Goal: Information Seeking & Learning: Learn about a topic

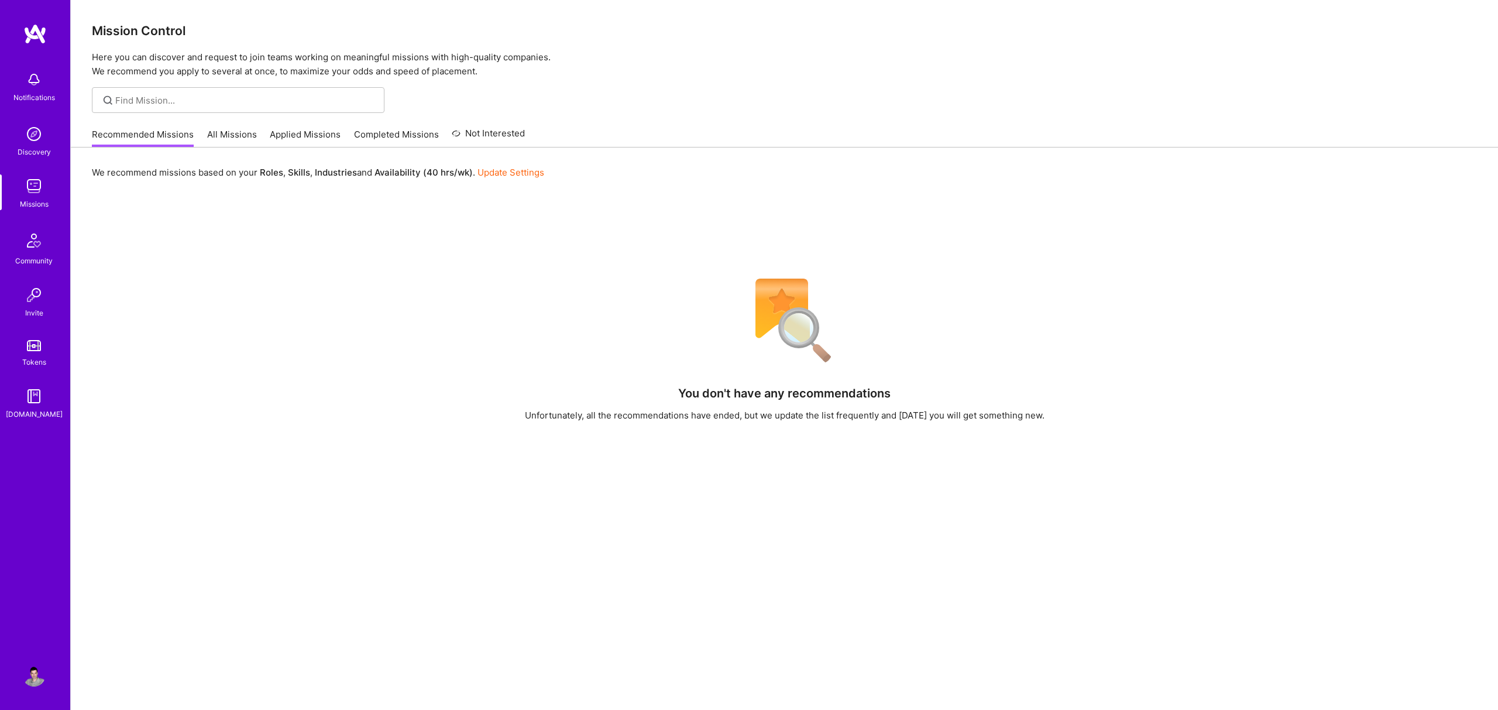
click at [314, 133] on link "Applied Missions" at bounding box center [305, 137] width 71 height 19
click at [238, 129] on link "All Missions" at bounding box center [232, 137] width 50 height 19
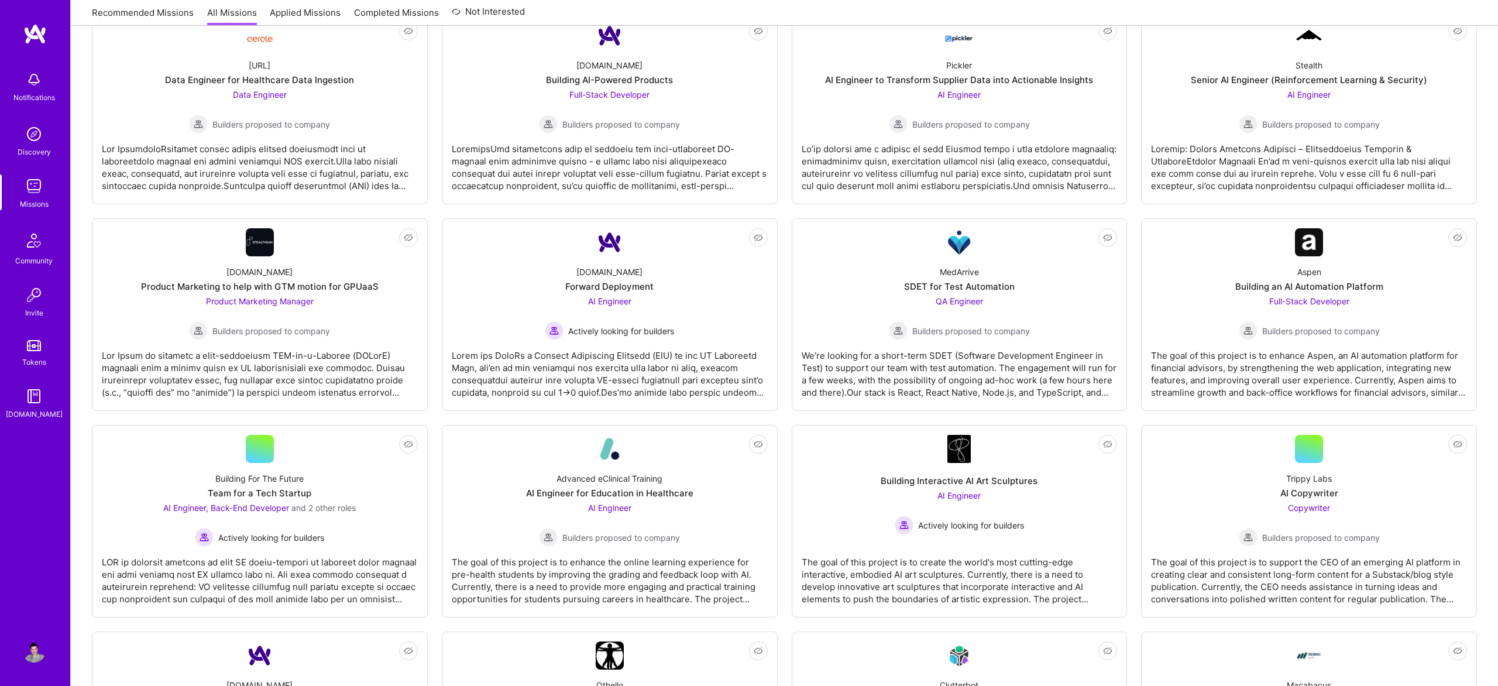
scroll to position [594, 0]
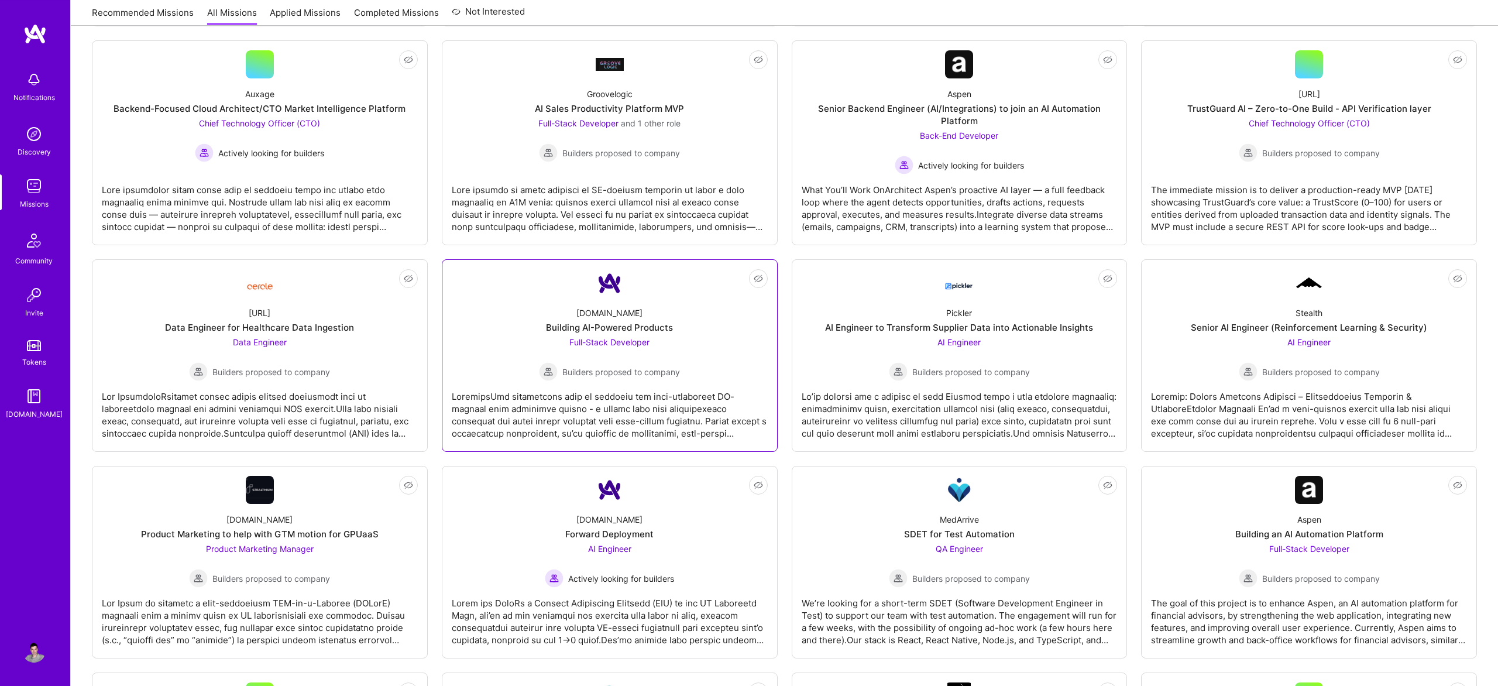
click at [613, 339] on span "Full-Stack Developer" at bounding box center [609, 342] width 80 height 10
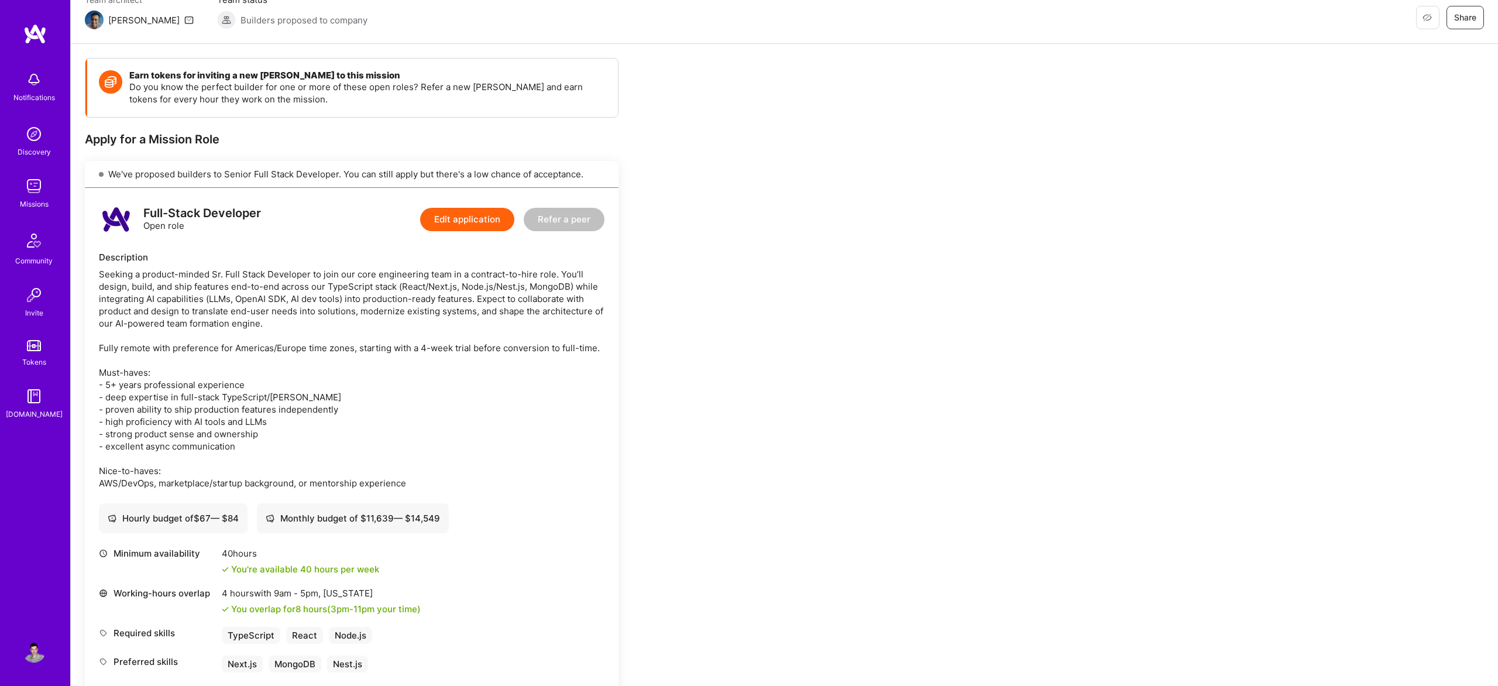
scroll to position [153, 0]
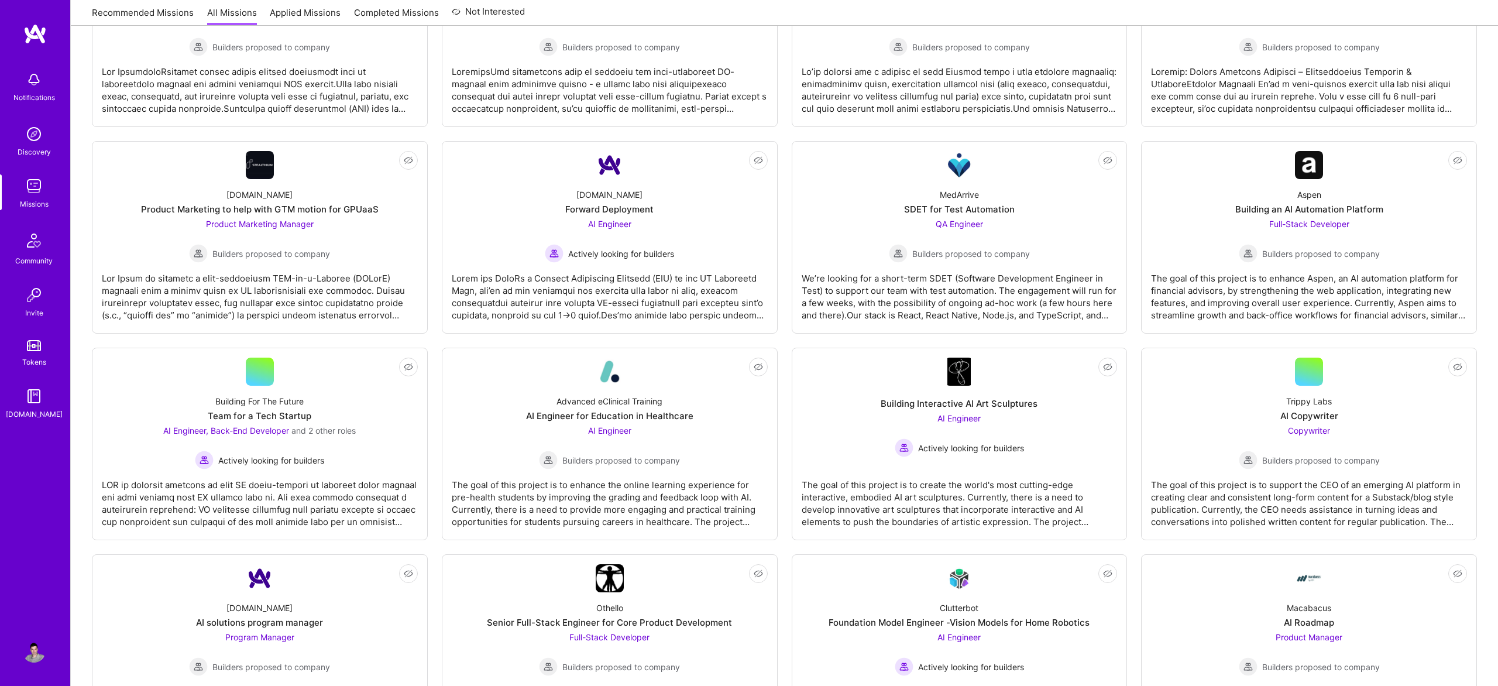
scroll to position [833, 0]
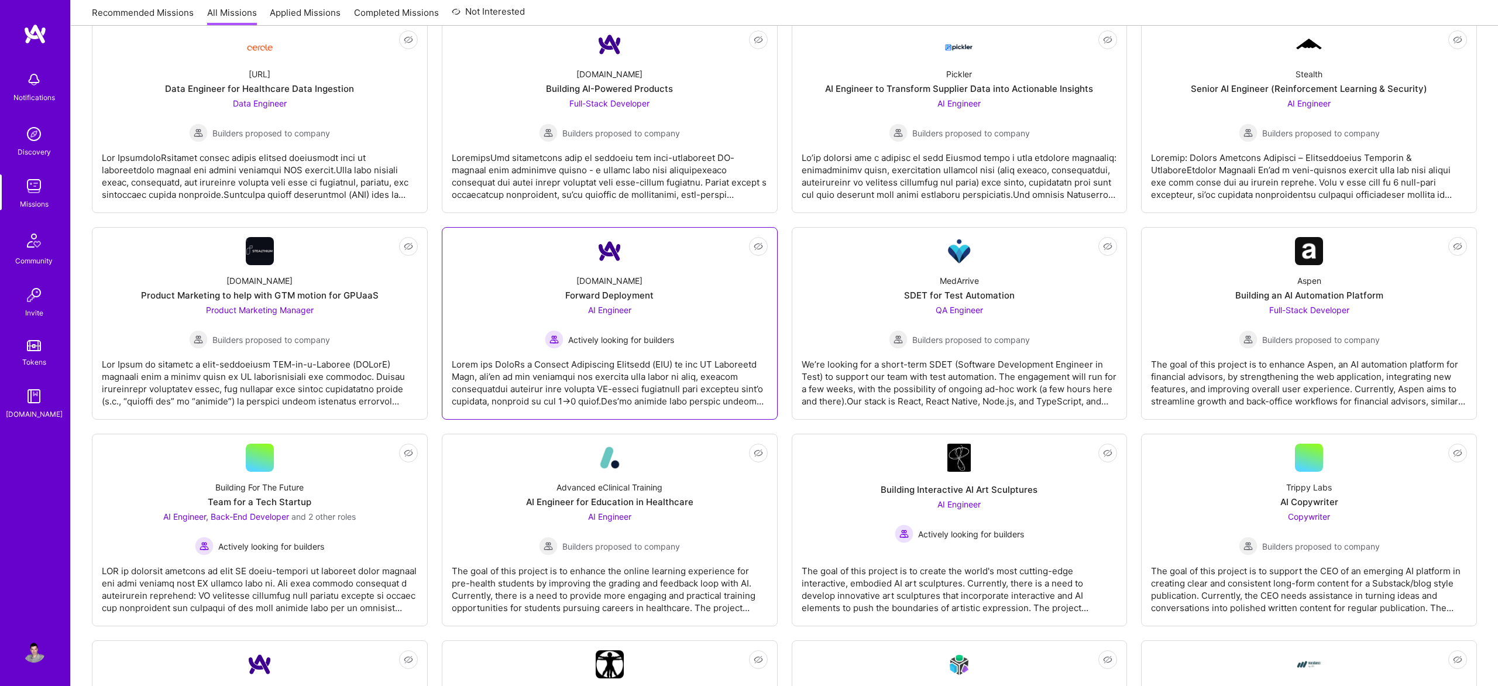
click at [577, 300] on div "Forward Deployment" at bounding box center [609, 295] width 88 height 12
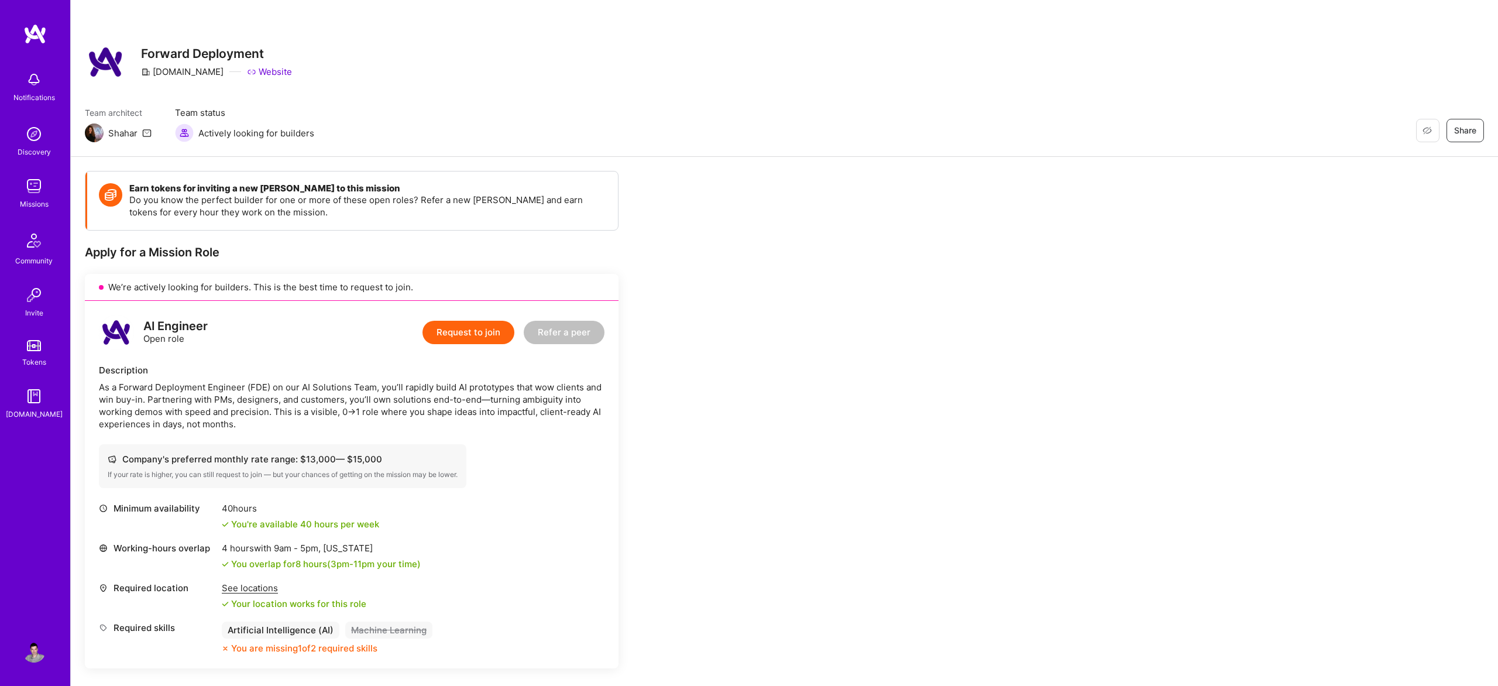
click at [39, 31] on img at bounding box center [34, 33] width 23 height 21
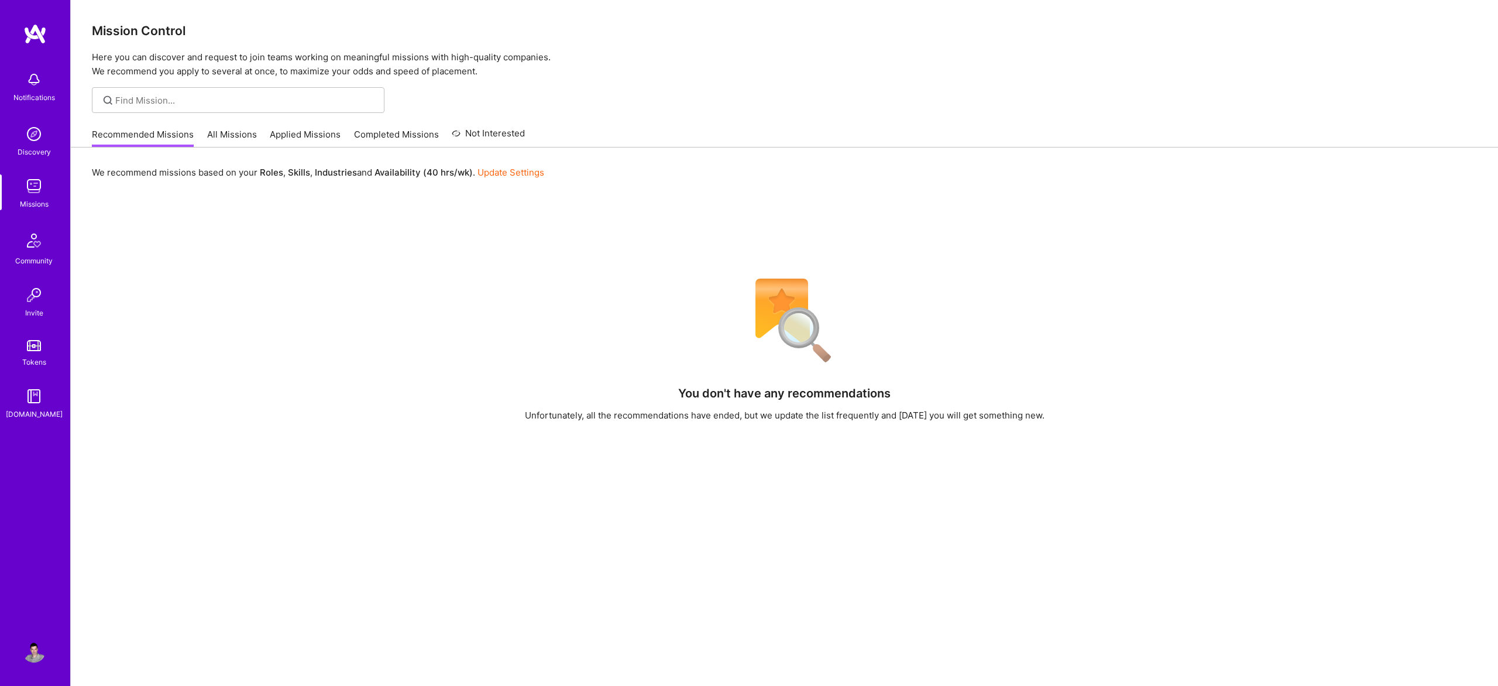
click at [238, 132] on link "All Missions" at bounding box center [232, 137] width 50 height 19
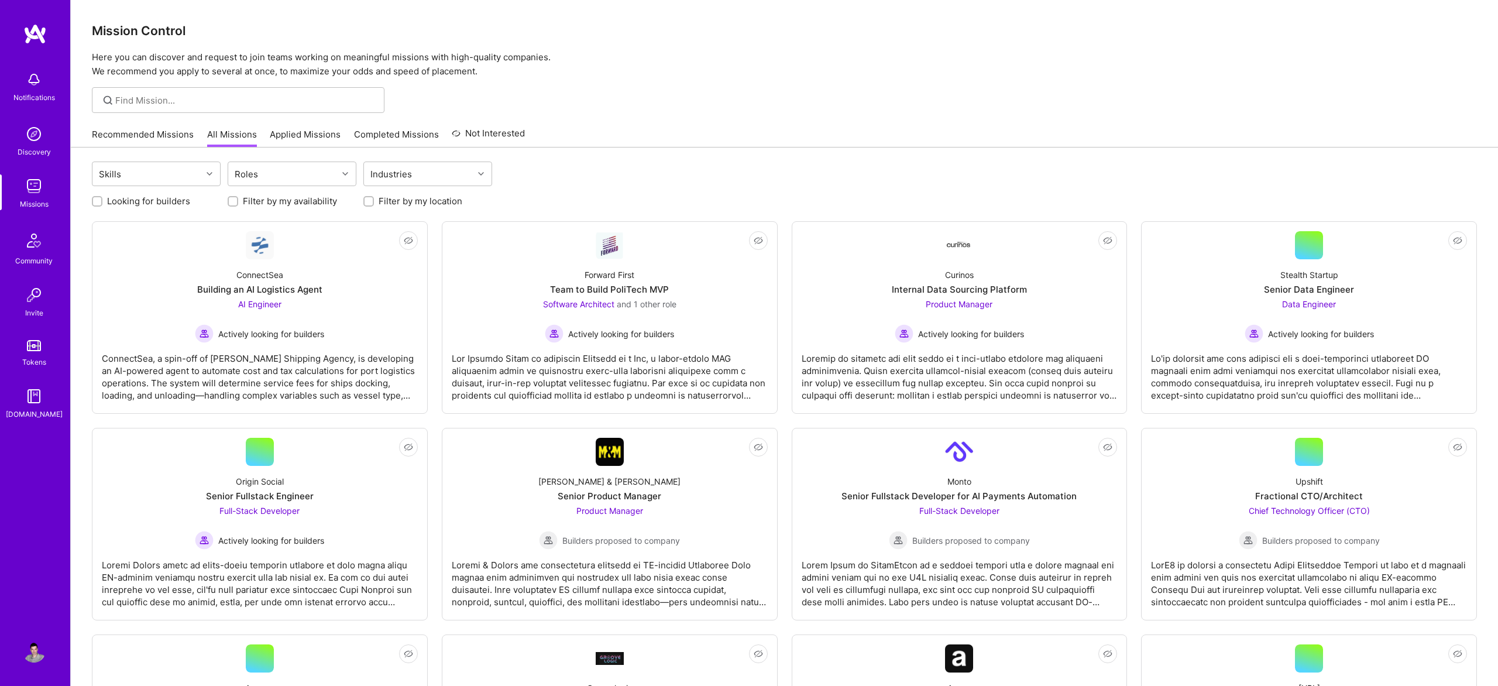
click at [295, 130] on link "Applied Missions" at bounding box center [305, 137] width 71 height 19
